Goal: Transaction & Acquisition: Purchase product/service

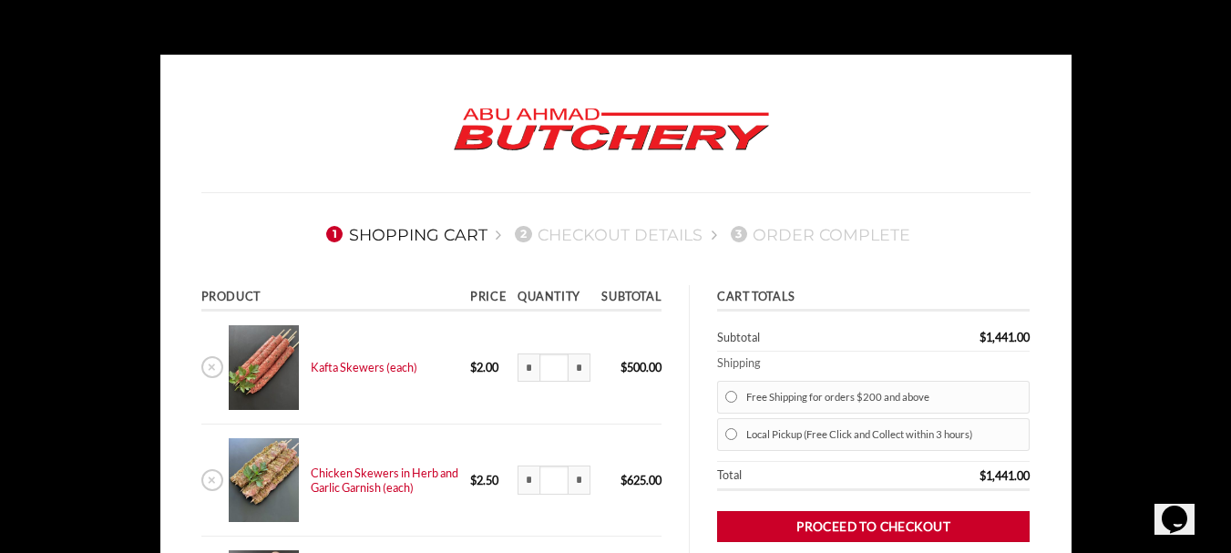
click at [1174, 506] on icon "Chat widget" at bounding box center [1175, 519] width 26 height 27
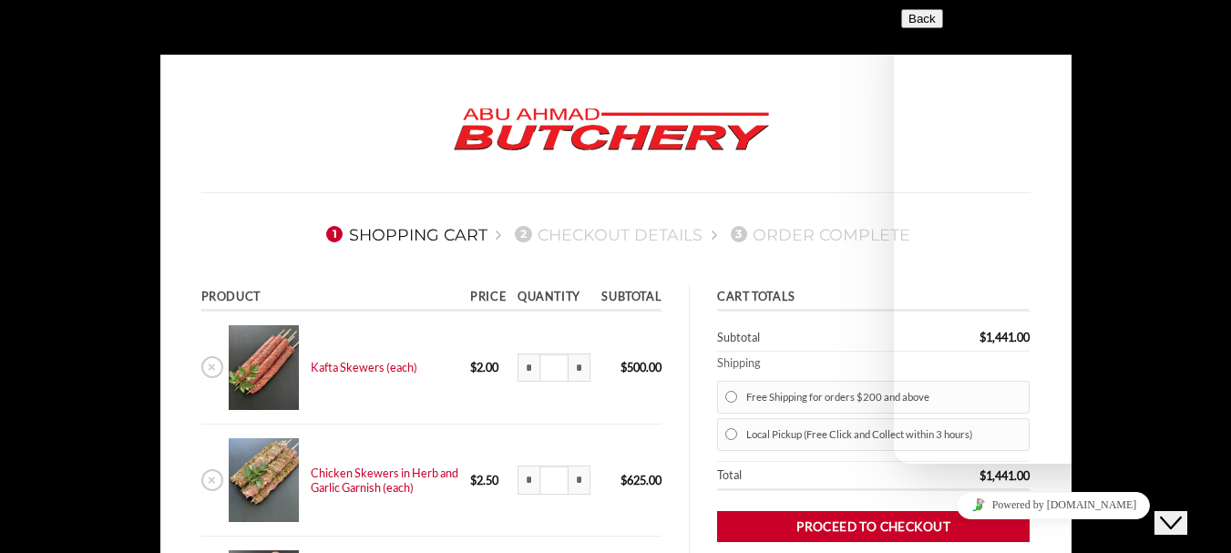
click at [1179, 512] on icon "Close Chat This icon closes the chat window." at bounding box center [1171, 523] width 22 height 22
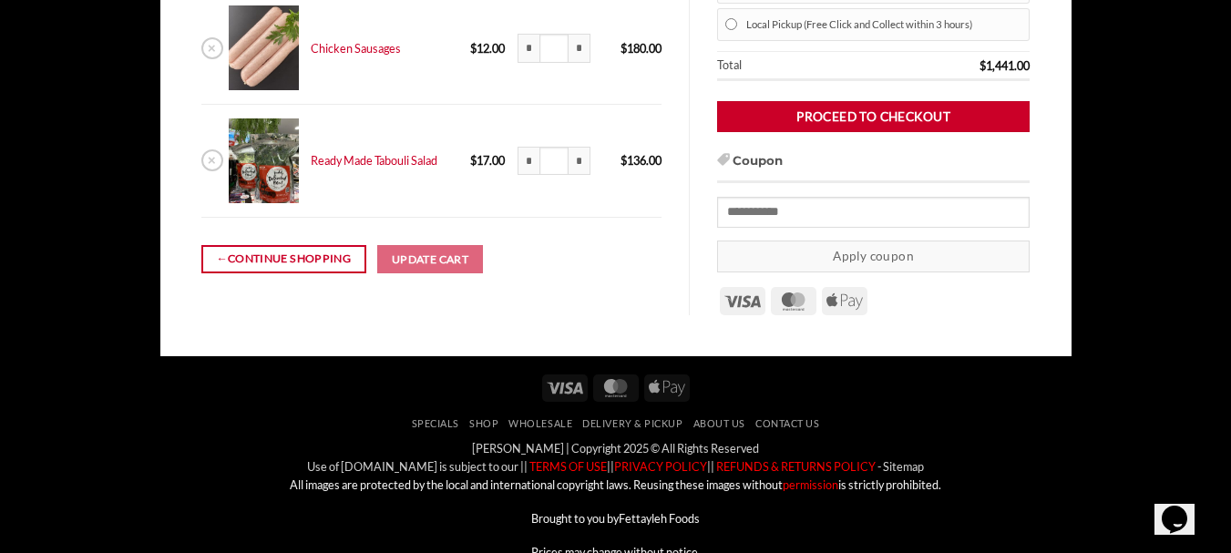
scroll to position [454, 0]
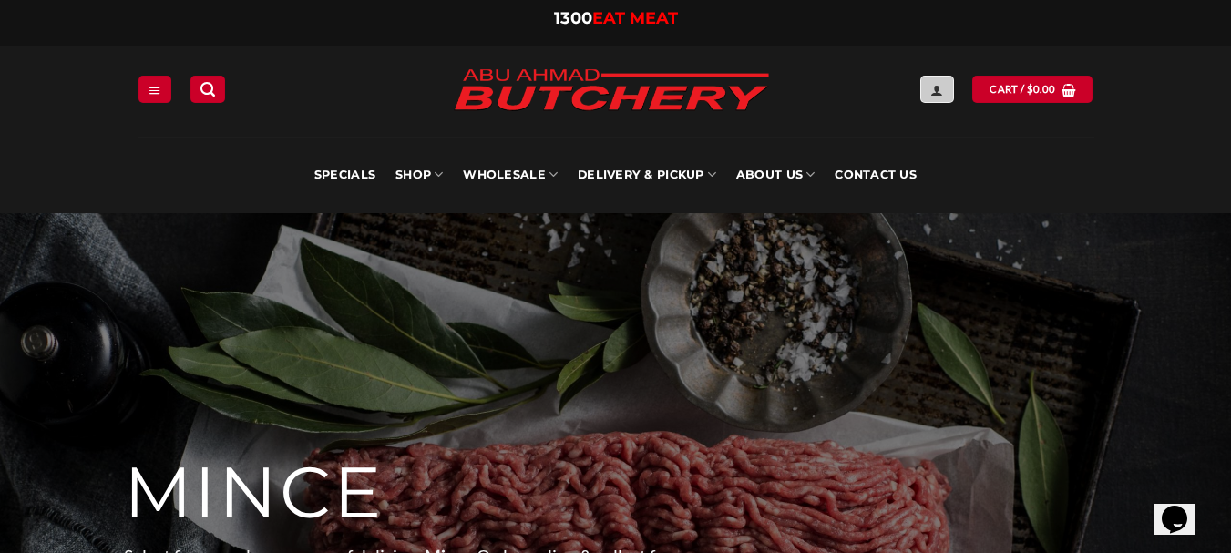
click at [943, 85] on icon "Login" at bounding box center [936, 90] width 13 height 15
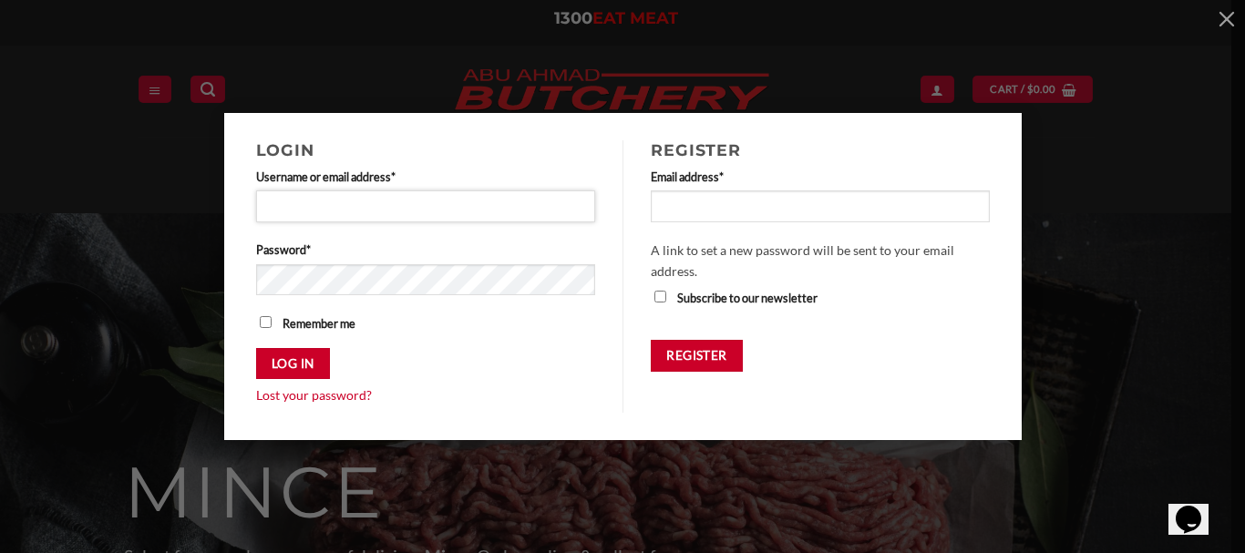
drag, startPoint x: 287, startPoint y: 203, endPoint x: 273, endPoint y: 192, distance: 17.5
click at [287, 203] on input "Username or email address * Required" at bounding box center [426, 205] width 340 height 31
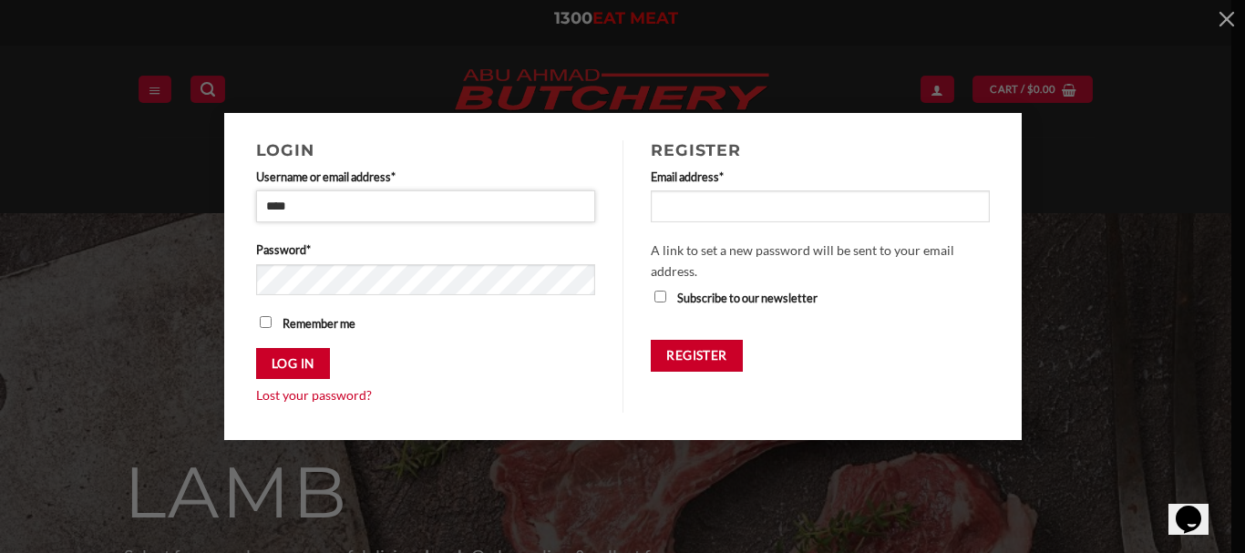
type input "**********"
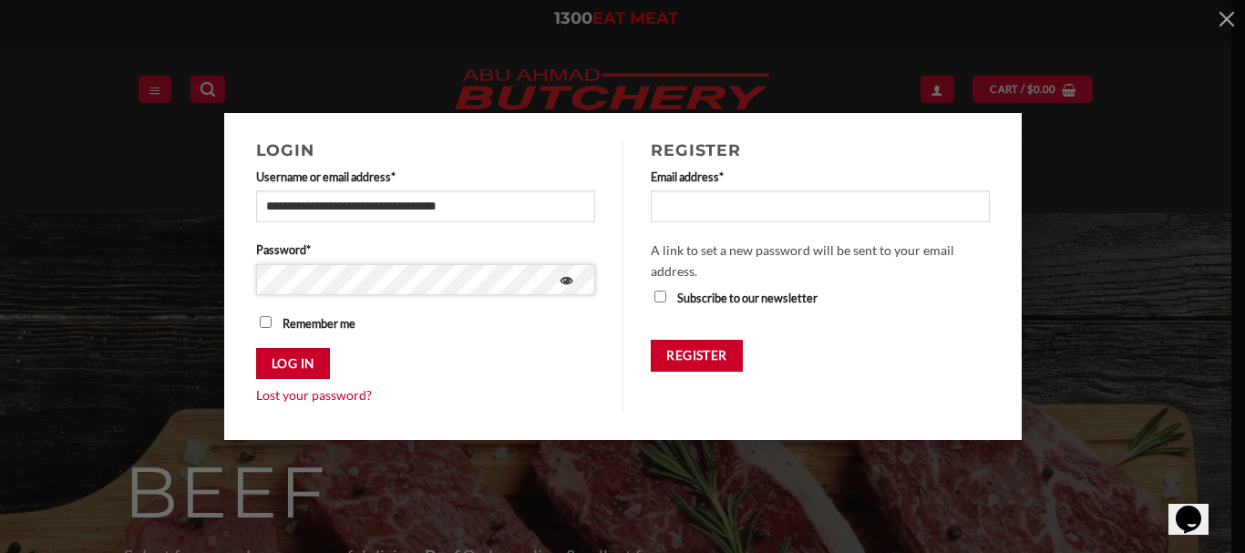
click at [256, 348] on button "Log in" at bounding box center [293, 364] width 74 height 32
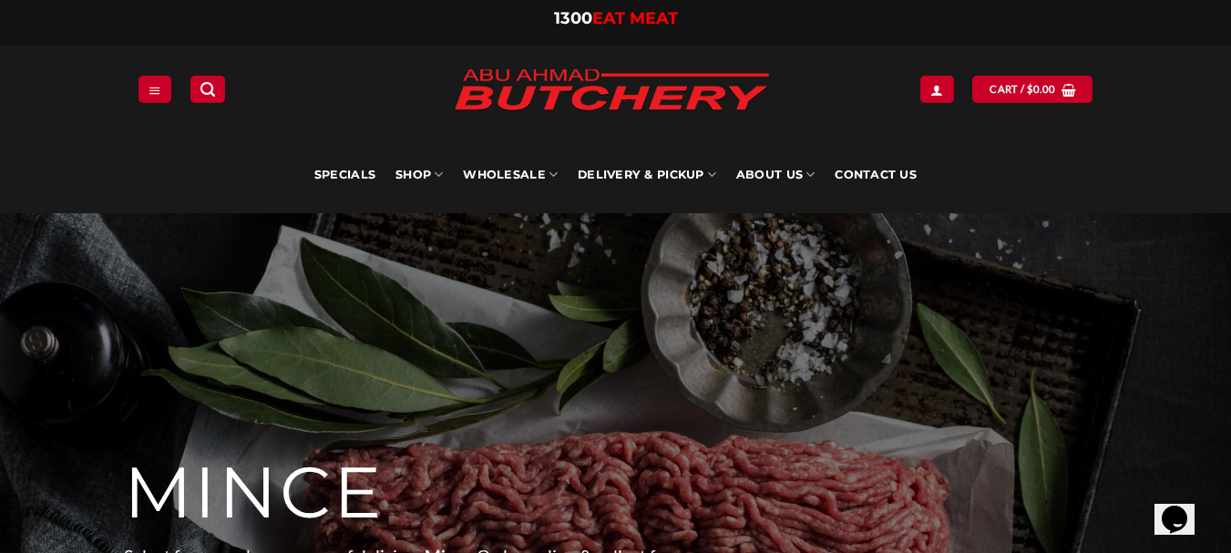
click at [1140, 138] on div "Specials SHOP Meats All Meat Selection Mince / Kafta Beef Burgers Gourmet Items…" at bounding box center [615, 175] width 1231 height 77
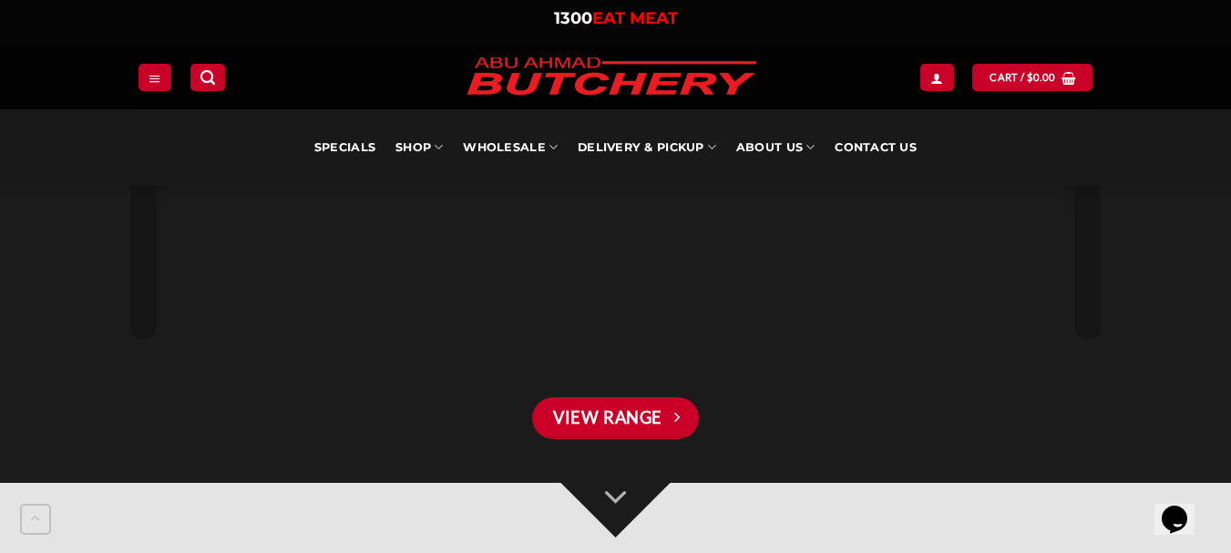
scroll to position [4556, 0]
